Goal: Task Accomplishment & Management: Use online tool/utility

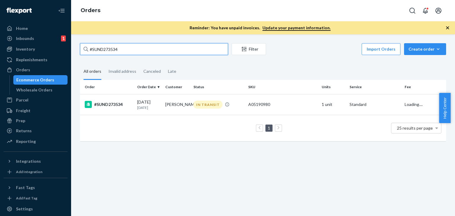
drag, startPoint x: 129, startPoint y: 43, endPoint x: 121, endPoint y: 51, distance: 10.9
click at [85, 43] on div "#SUND273534 Filter Import Orders Create order Ecommerce order Removal order All…" at bounding box center [263, 125] width 384 height 182
paste input "68780"
type input "#SUND268780"
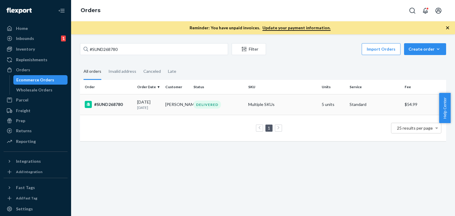
click at [210, 99] on td "DELIVERED" at bounding box center [218, 104] width 55 height 21
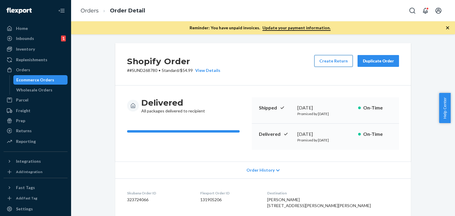
click at [331, 63] on button "Create Return" at bounding box center [333, 61] width 38 height 12
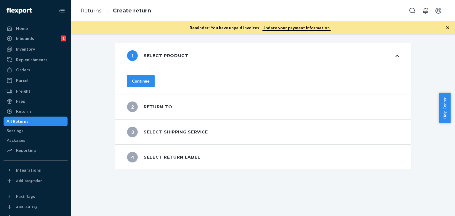
click at [149, 80] on div "Continue" at bounding box center [140, 81] width 17 height 6
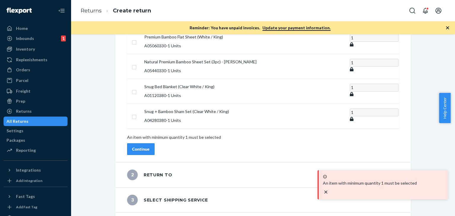
scroll to position [92, 0]
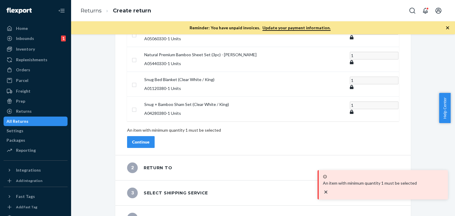
click at [149, 139] on div "Continue" at bounding box center [140, 142] width 17 height 6
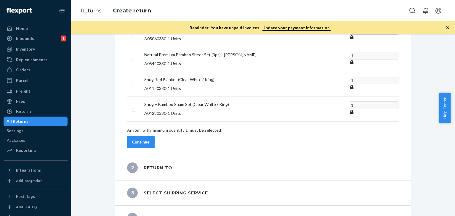
click at [149, 139] on div "Continue" at bounding box center [140, 142] width 17 height 6
click at [146, 163] on div "2 Return to" at bounding box center [149, 168] width 45 height 11
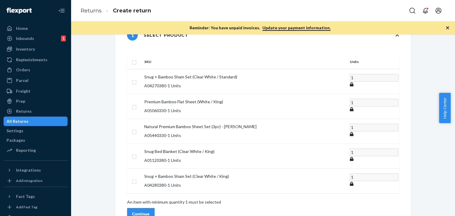
scroll to position [0, 0]
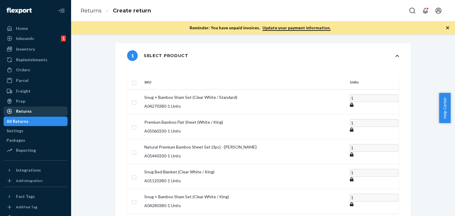
click at [21, 114] on div "Returns" at bounding box center [24, 111] width 16 height 6
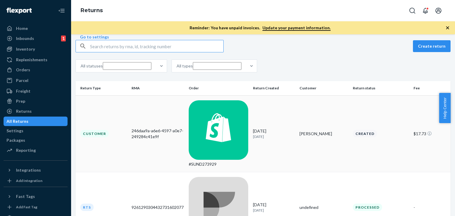
scroll to position [30, 0]
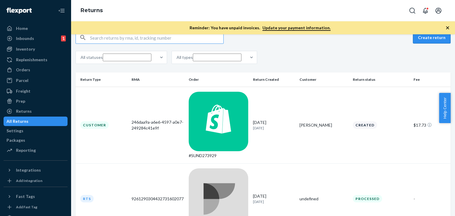
click at [430, 44] on button "Create return" at bounding box center [432, 38] width 38 height 12
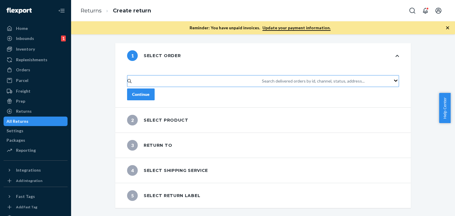
click at [262, 78] on div "Search delivered orders by id, channel, status, address..." at bounding box center [313, 81] width 103 height 6
click at [262, 78] on input "Search delivered orders by id, channel, status, address..." at bounding box center [262, 81] width 1 height 6
drag, startPoint x: 182, startPoint y: 73, endPoint x: 167, endPoint y: 75, distance: 15.3
click at [262, 78] on div "Search delivered orders by id, channel, status, address..." at bounding box center [313, 81] width 103 height 6
click at [262, 78] on input "0 results available. Use Up and Down to choose options, press Enter to select t…" at bounding box center [262, 81] width 1 height 6
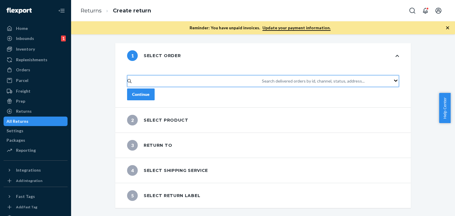
paste input "#SUND268780"
type input "#SUND268780"
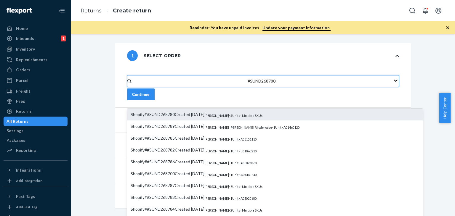
click at [204, 112] on span "Shopify # #SUND268780 Created [DATE]" at bounding box center [168, 114] width 74 height 5
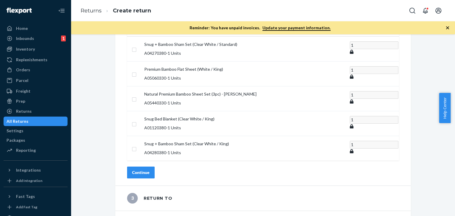
scroll to position [107, 0]
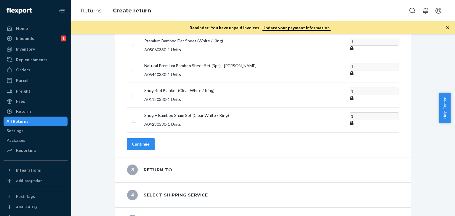
click at [149, 141] on div "Continue" at bounding box center [140, 144] width 17 height 6
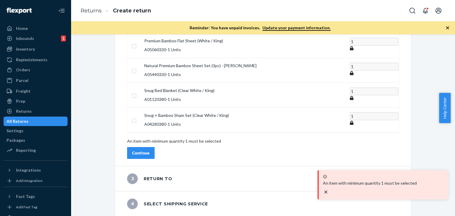
click at [149, 150] on div "Continue" at bounding box center [140, 153] width 17 height 6
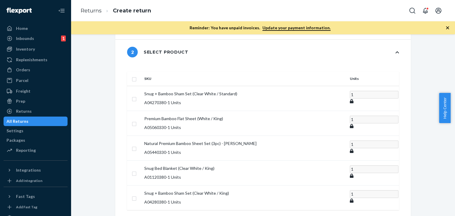
scroll to position [28, 0]
click at [142, 115] on td at bounding box center [134, 123] width 15 height 25
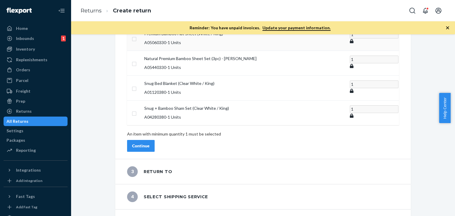
scroll to position [117, 0]
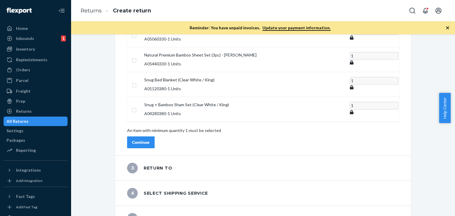
click at [155, 136] on button "Continue" at bounding box center [141, 142] width 28 height 12
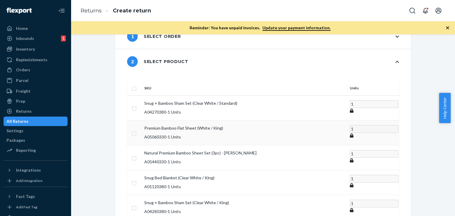
scroll to position [30, 0]
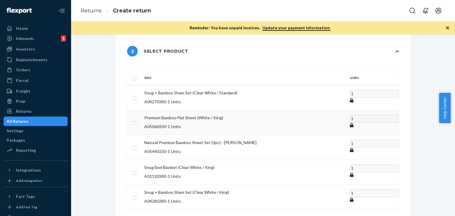
click at [142, 111] on td at bounding box center [134, 122] width 15 height 25
click at [136, 119] on input "checkbox" at bounding box center [134, 122] width 5 height 6
checkbox input "true"
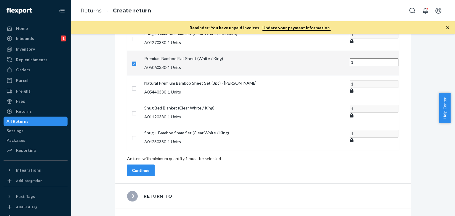
click at [142, 165] on button "Continue" at bounding box center [141, 171] width 28 height 12
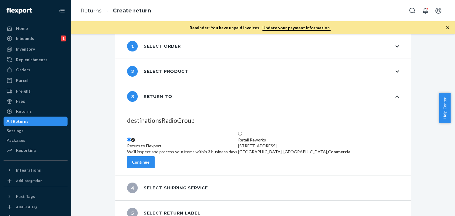
click at [149, 159] on div "Continue" at bounding box center [140, 162] width 17 height 6
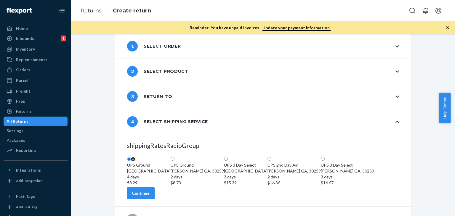
click at [171, 174] on div "4 days" at bounding box center [149, 177] width 44 height 6
click at [131, 157] on input "[GEOGRAPHIC_DATA] 4 days $8.29" at bounding box center [129, 159] width 4 height 4
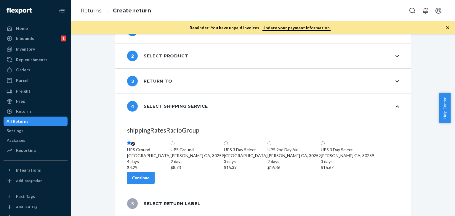
scroll to position [59, 0]
click at [149, 180] on div "Continue" at bounding box center [140, 178] width 17 height 6
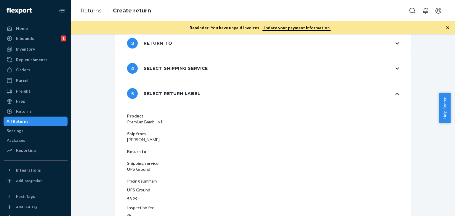
scroll to position [63, 0]
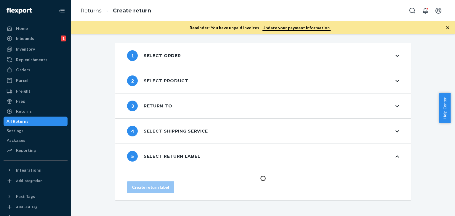
scroll to position [0, 0]
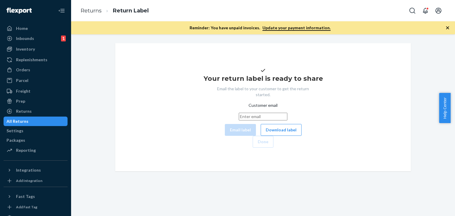
click at [239, 120] on input "Customer email" at bounding box center [263, 117] width 49 height 8
paste input "[EMAIL_ADDRESS][DOMAIN_NAME]"
type input "[EMAIL_ADDRESS][DOMAIN_NAME]"
click at [225, 136] on button "Email label" at bounding box center [240, 130] width 31 height 12
